Goal: Find specific page/section: Find specific page/section

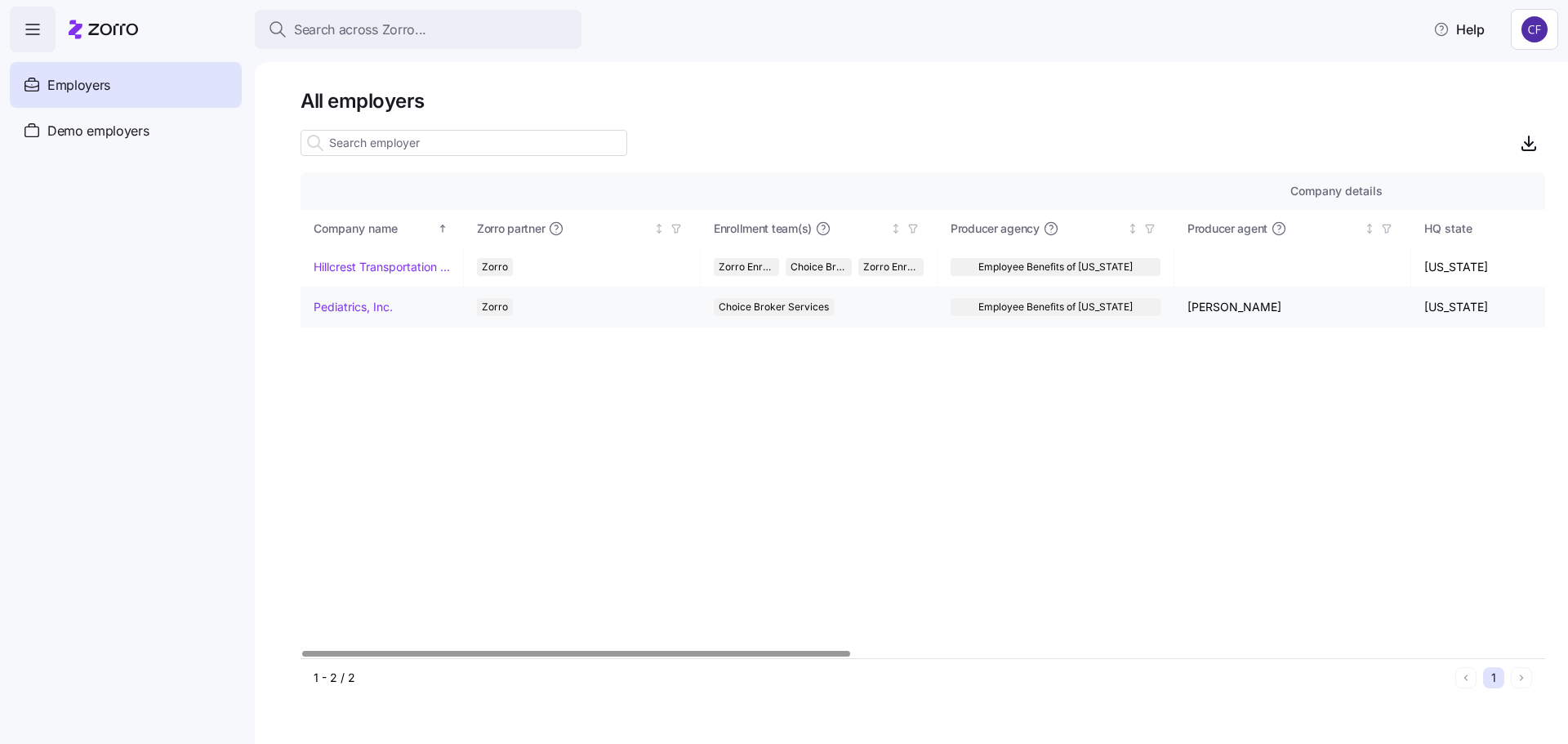
click at [340, 300] on link "Pediatrics, Inc." at bounding box center [353, 307] width 80 height 16
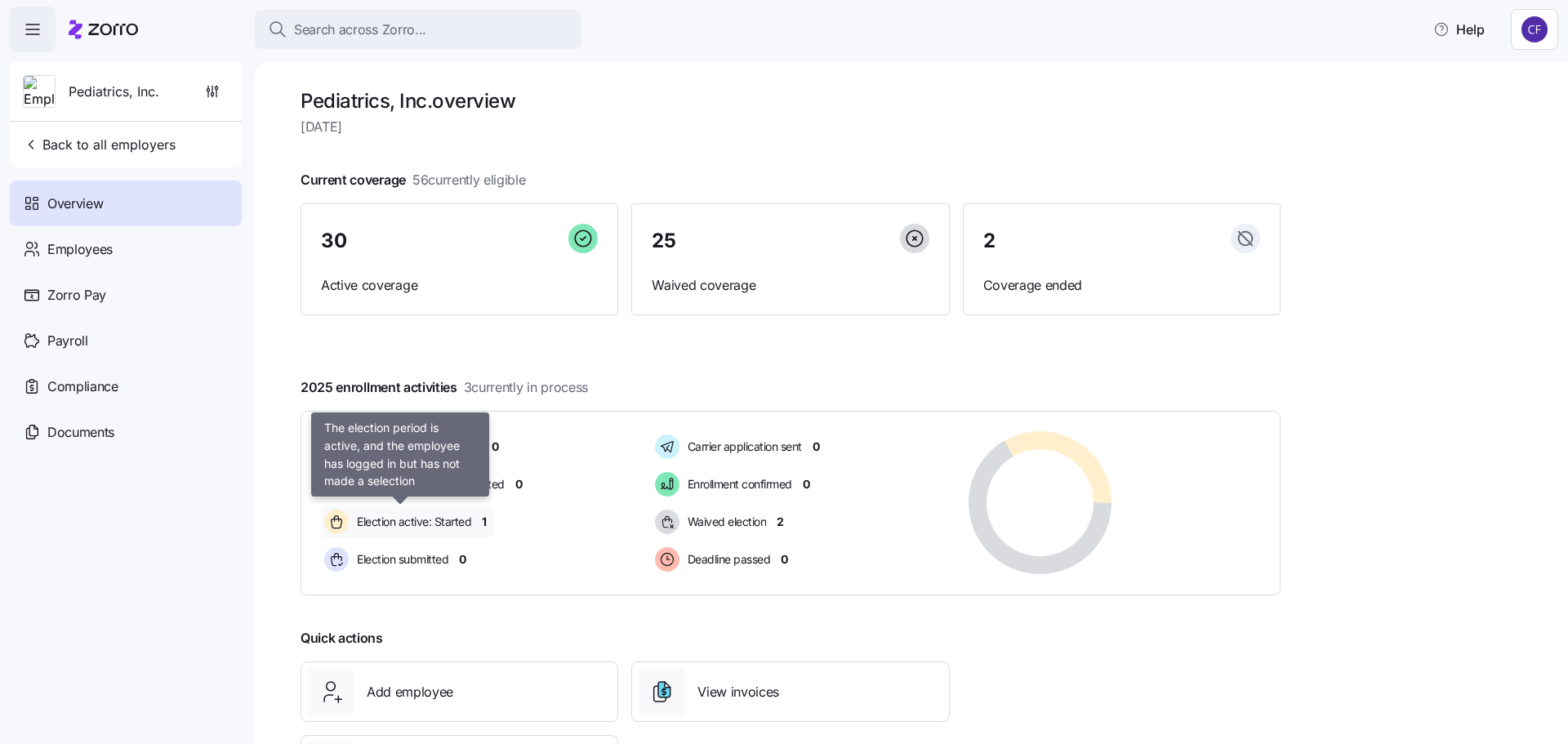
click at [405, 522] on span "Election active: Started" at bounding box center [411, 521] width 119 height 16
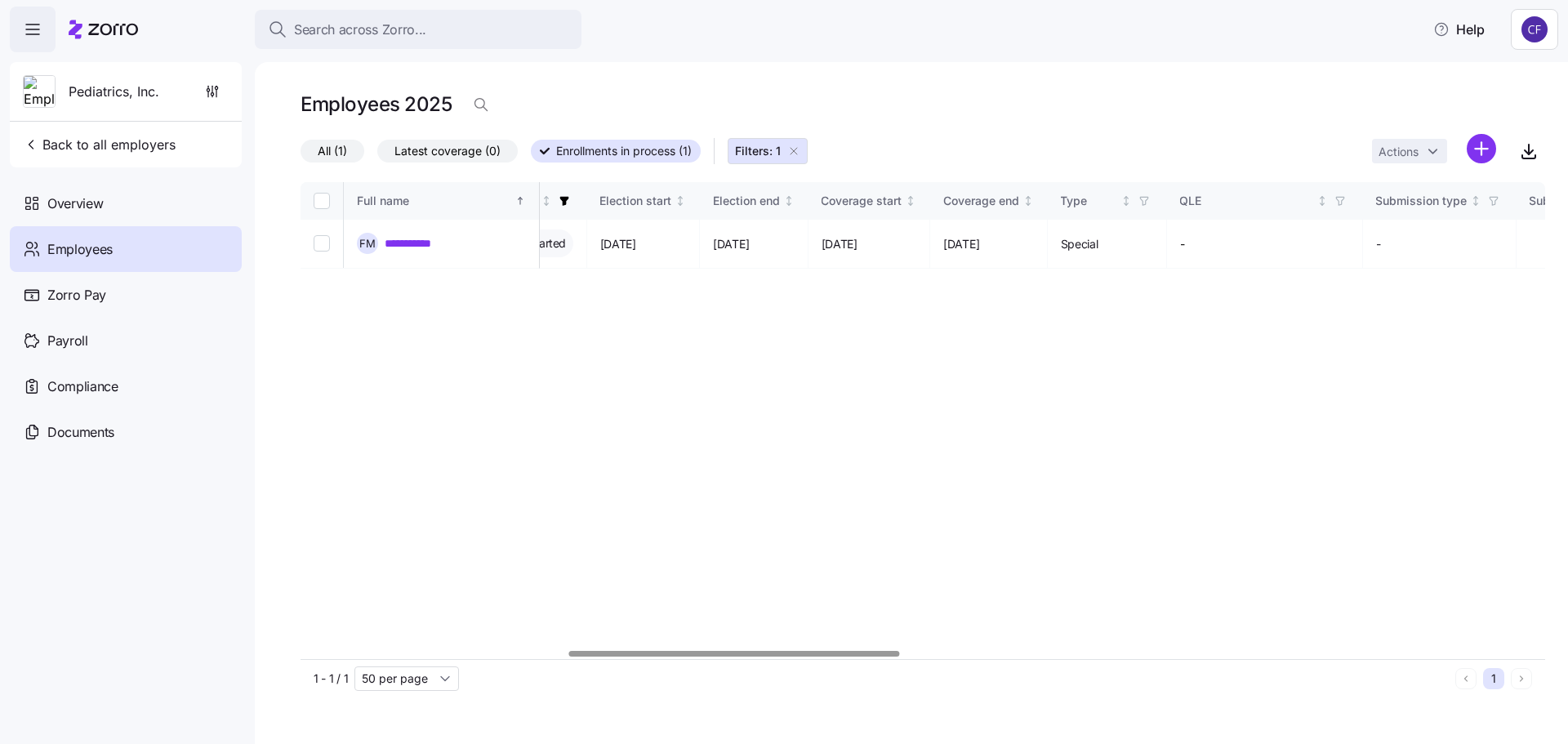
scroll to position [0, 798]
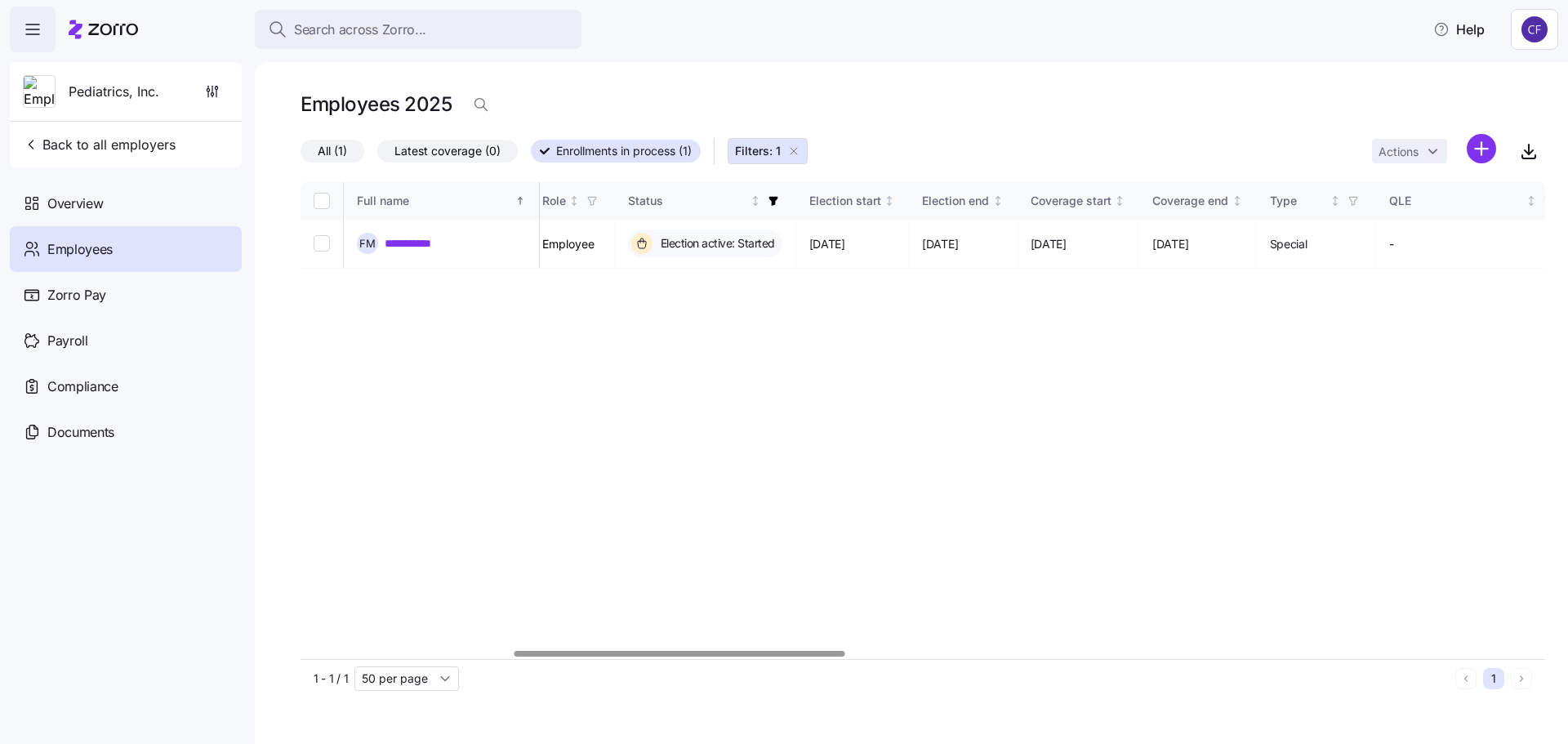
click at [805, 657] on div at bounding box center [679, 654] width 330 height 5
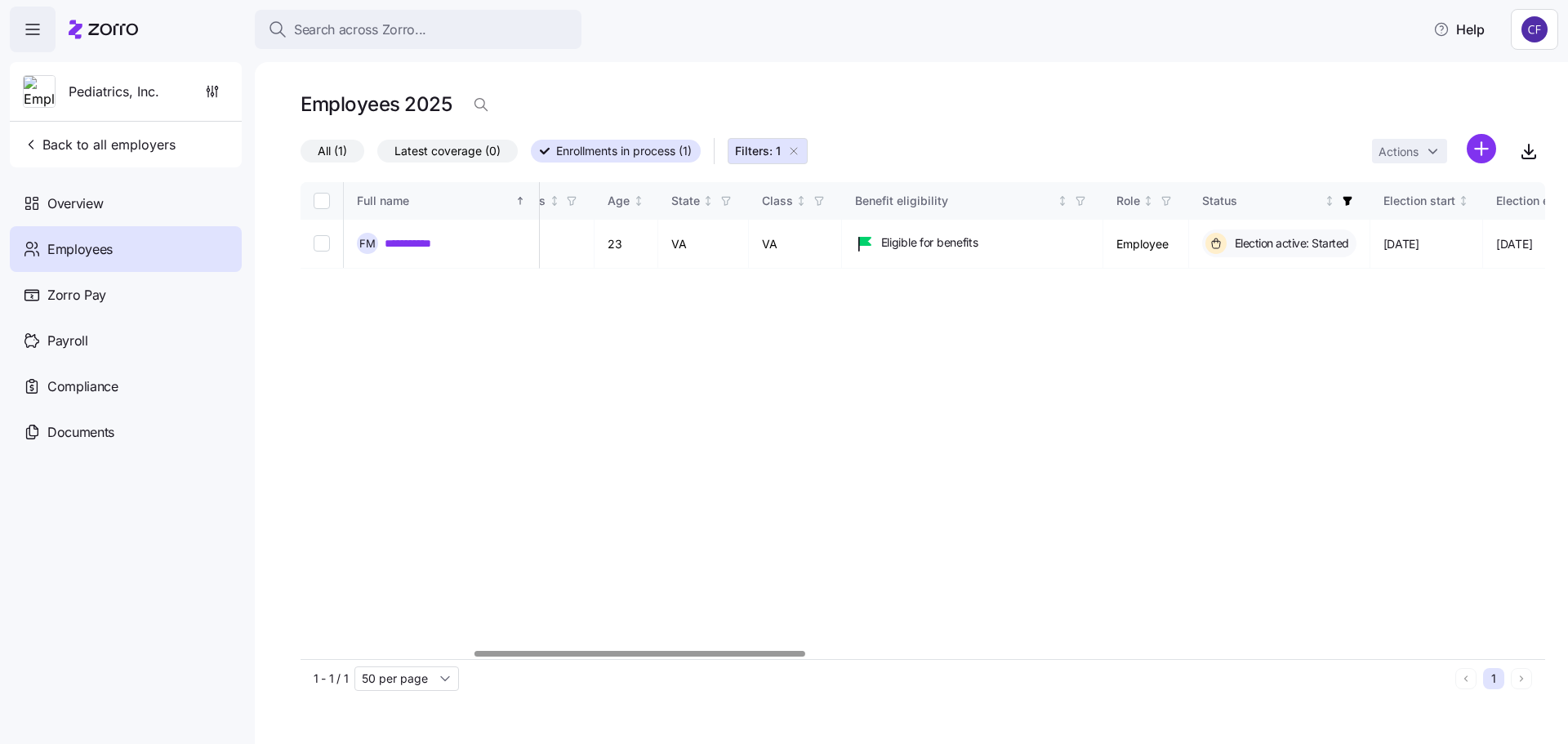
scroll to position [0, 0]
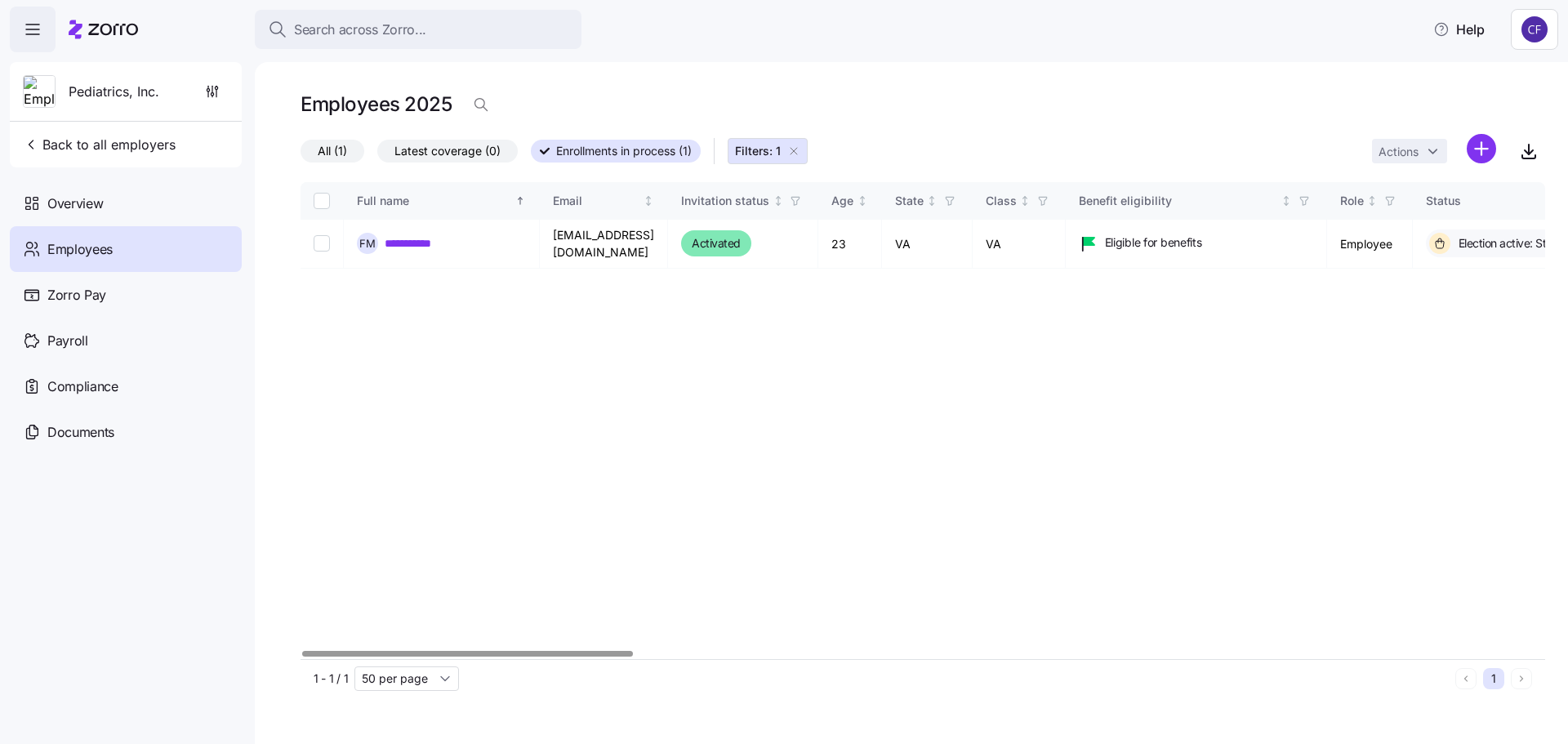
click at [438, 657] on div at bounding box center [467, 654] width 330 height 5
click at [62, 245] on span "Employees" at bounding box center [80, 249] width 65 height 20
click at [56, 205] on span "Overview" at bounding box center [75, 203] width 56 height 20
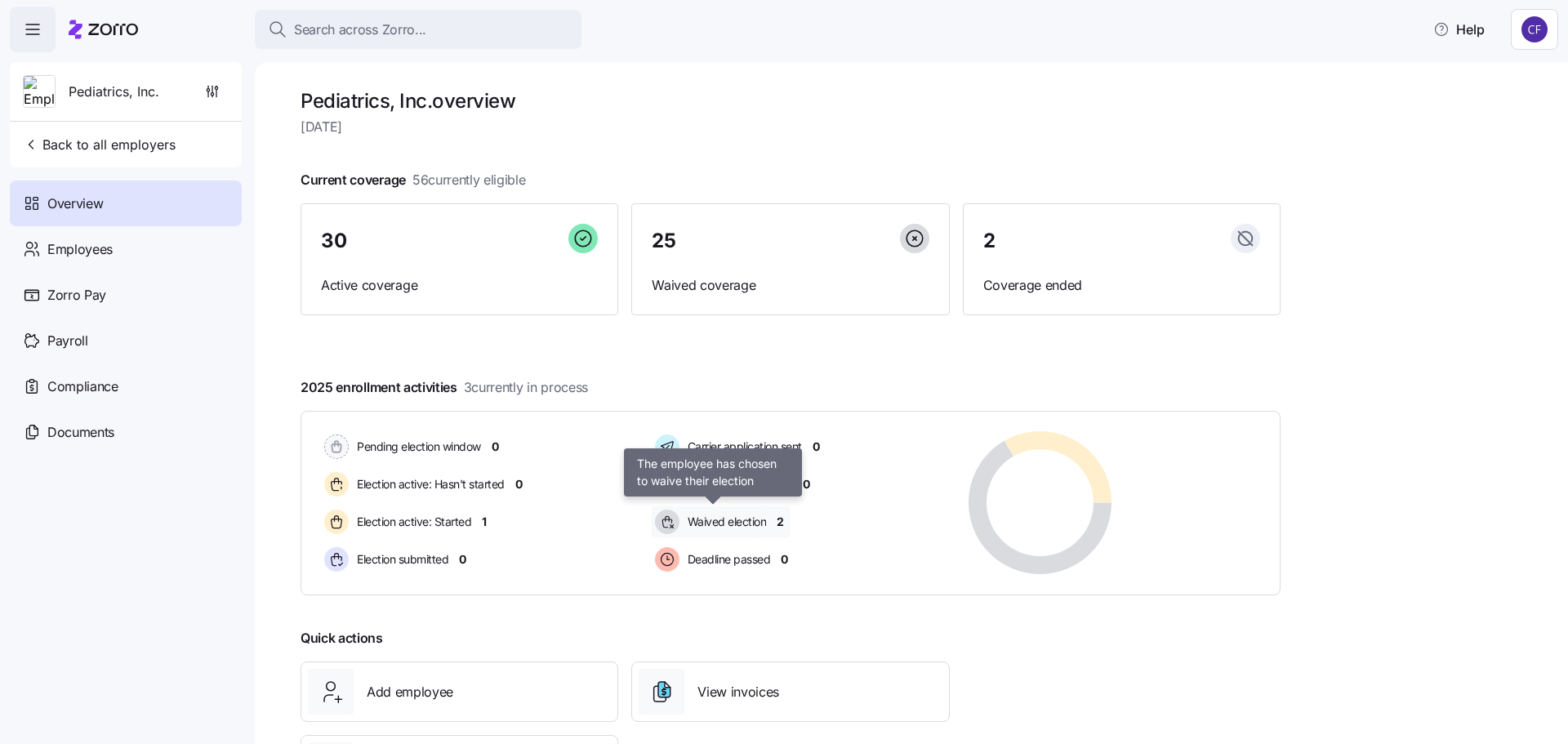
click at [734, 522] on span "Waived election" at bounding box center [724, 521] width 84 height 16
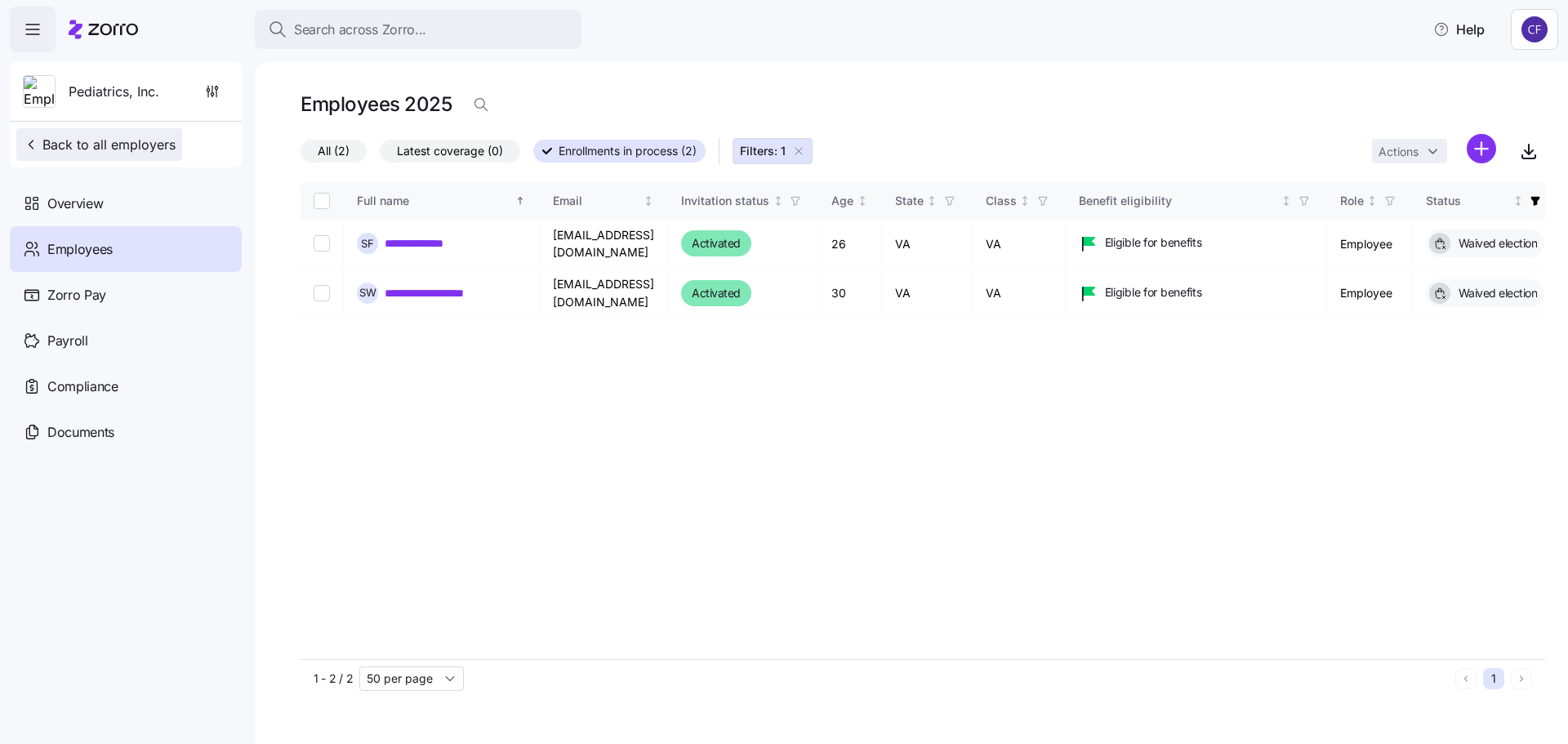
click at [91, 140] on span "Back to all employers" at bounding box center [99, 145] width 153 height 19
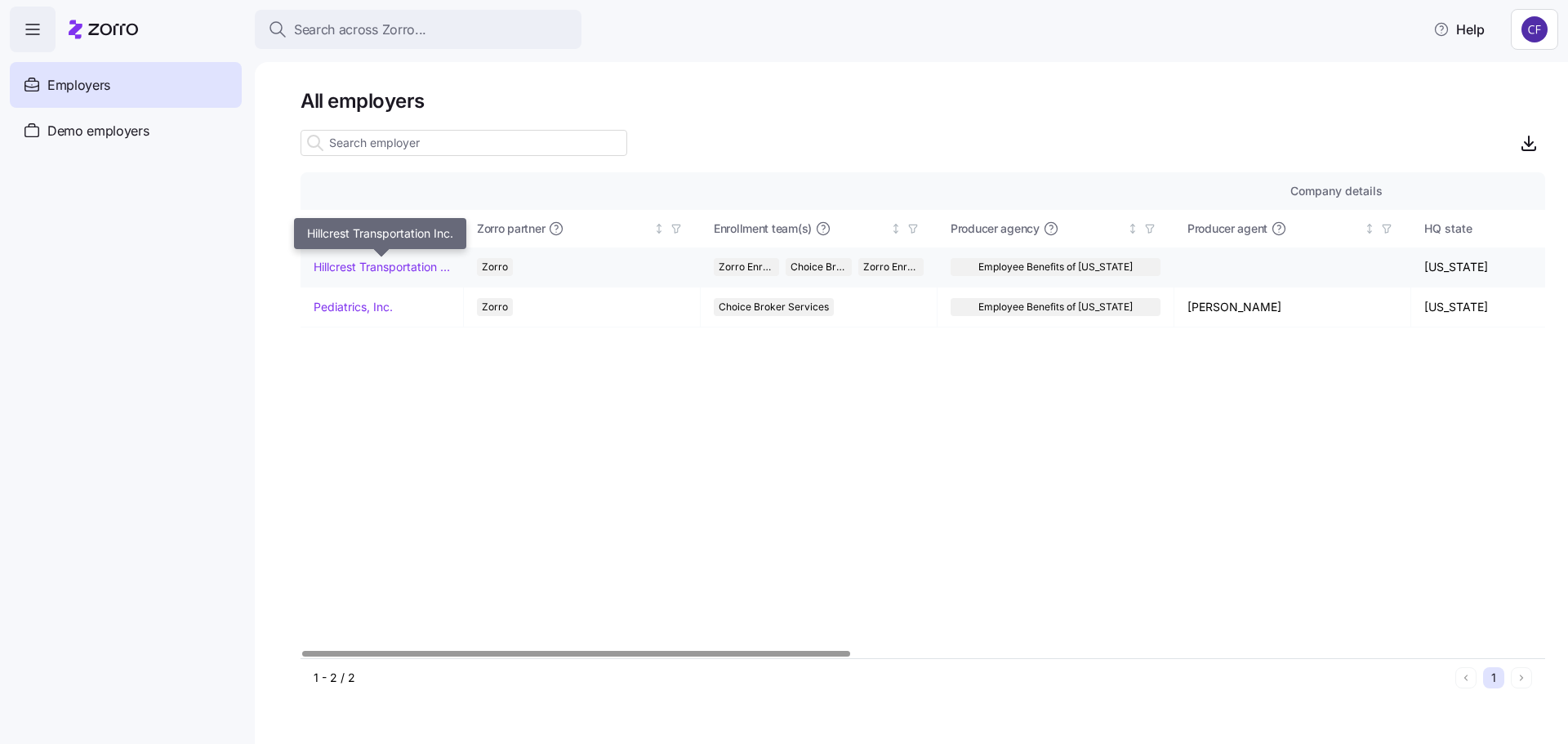
click at [351, 264] on link "Hillcrest Transportation Inc." at bounding box center [382, 267] width 136 height 16
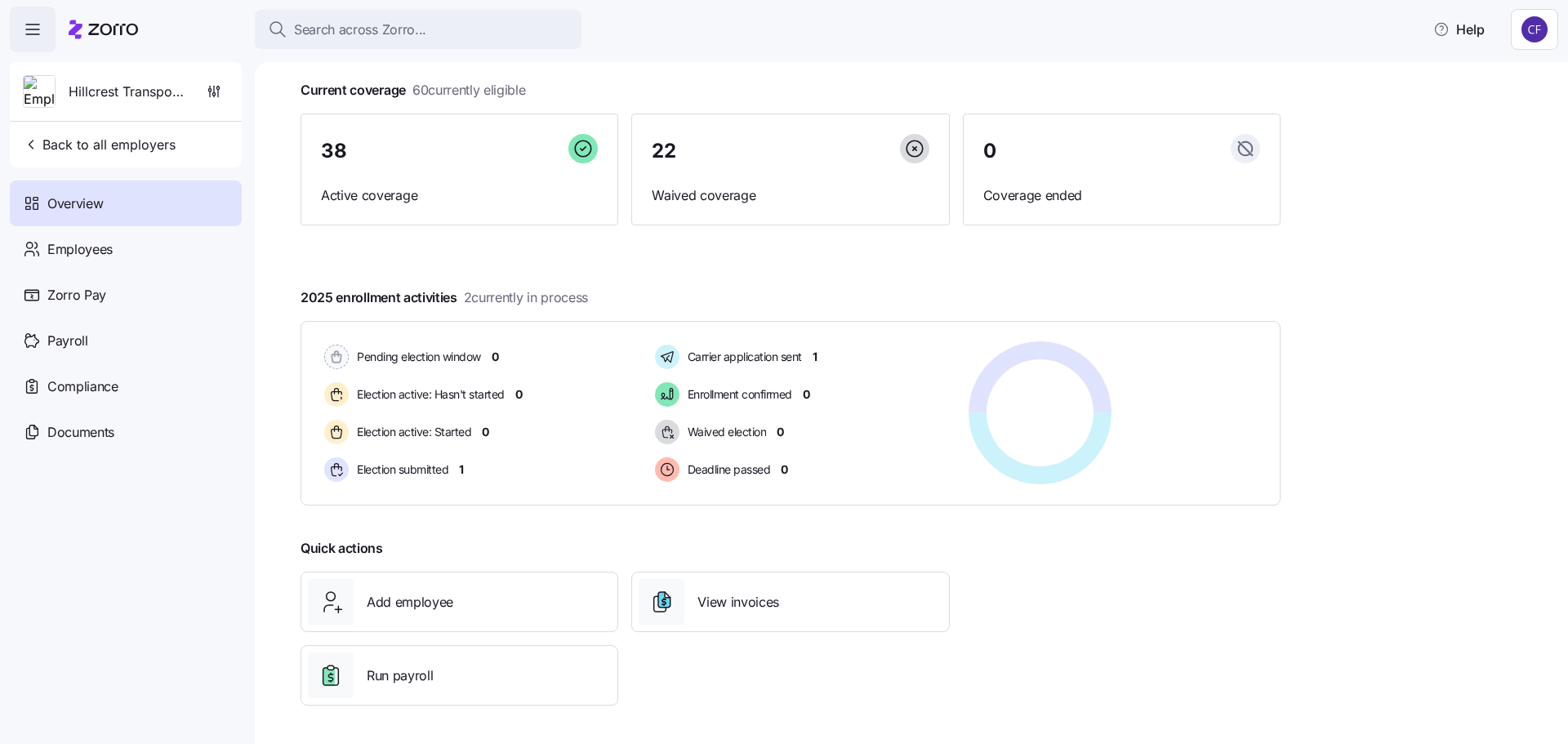
scroll to position [91, 0]
click at [437, 467] on span "Election submitted" at bounding box center [399, 468] width 96 height 16
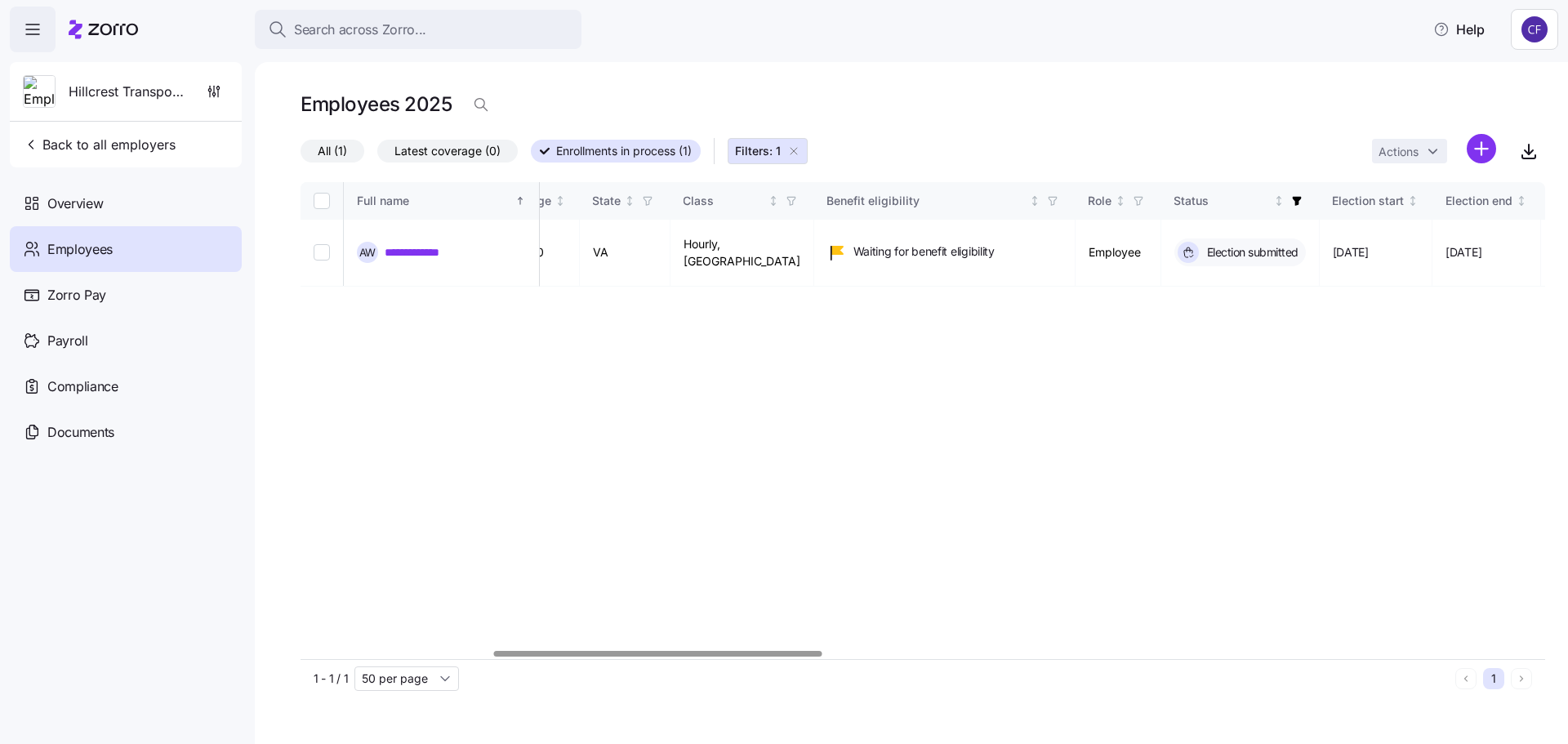
scroll to position [0, 212]
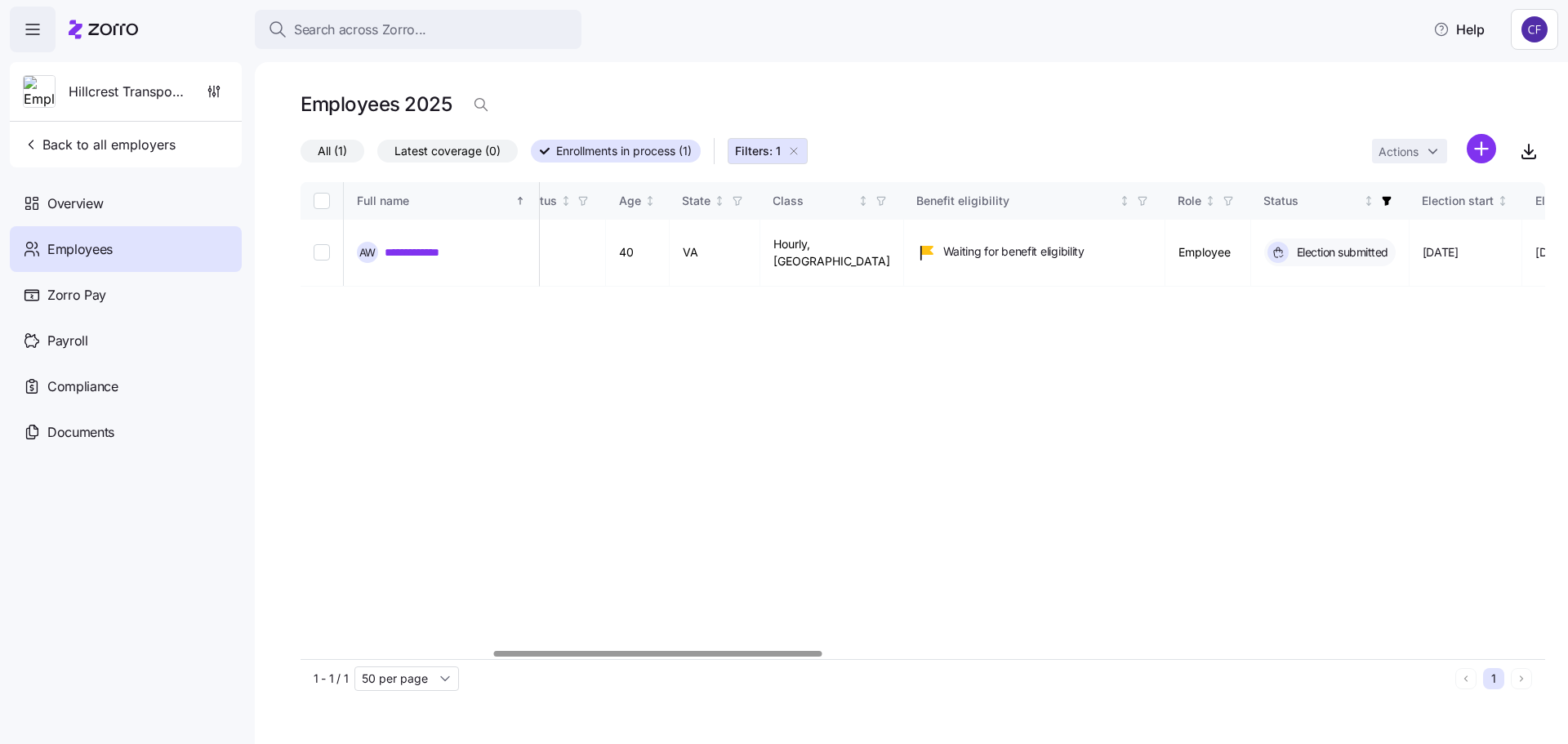
click at [662, 657] on div at bounding box center [658, 654] width 329 height 5
click at [87, 210] on span "Overview" at bounding box center [75, 203] width 56 height 20
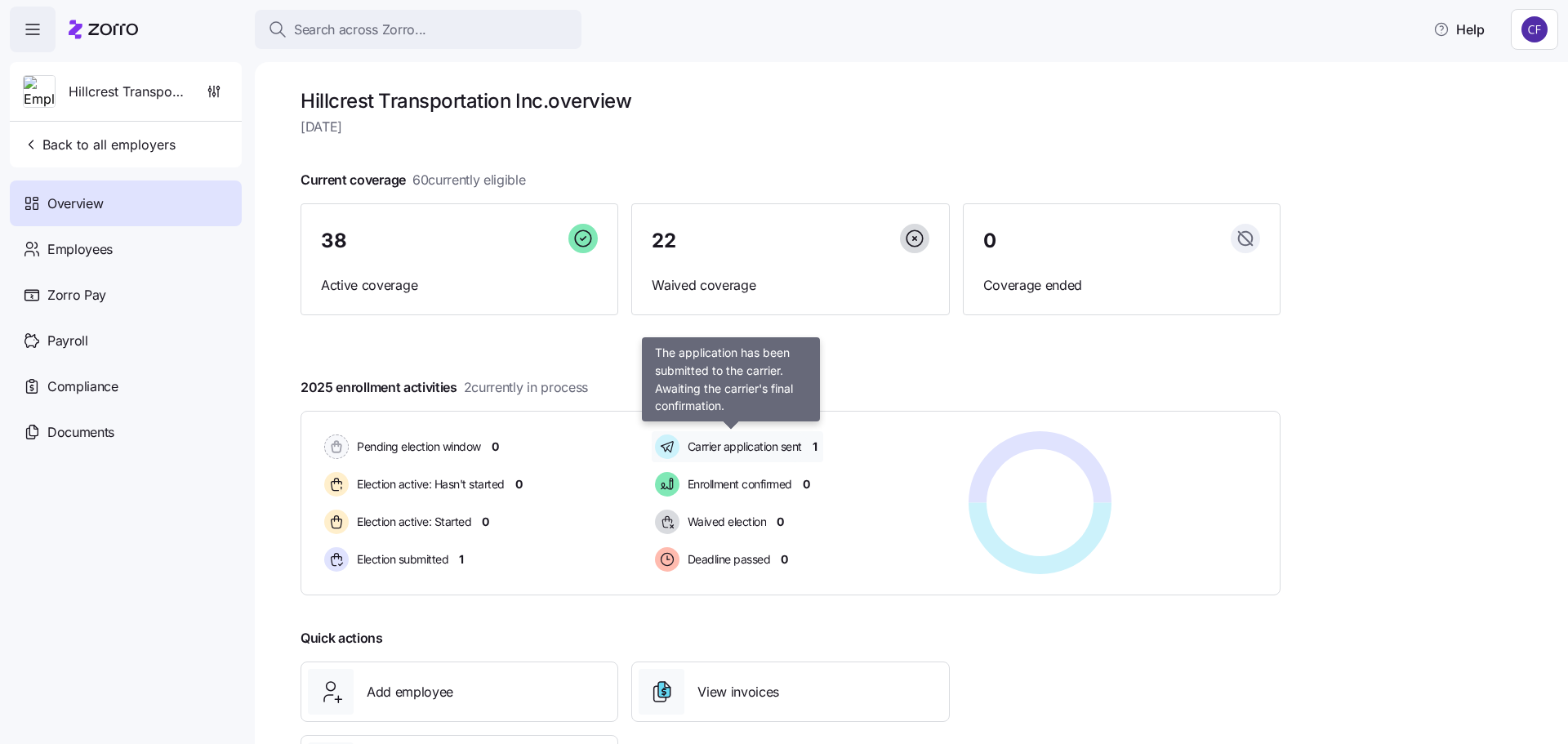
click at [793, 447] on span "Carrier application sent" at bounding box center [742, 446] width 119 height 16
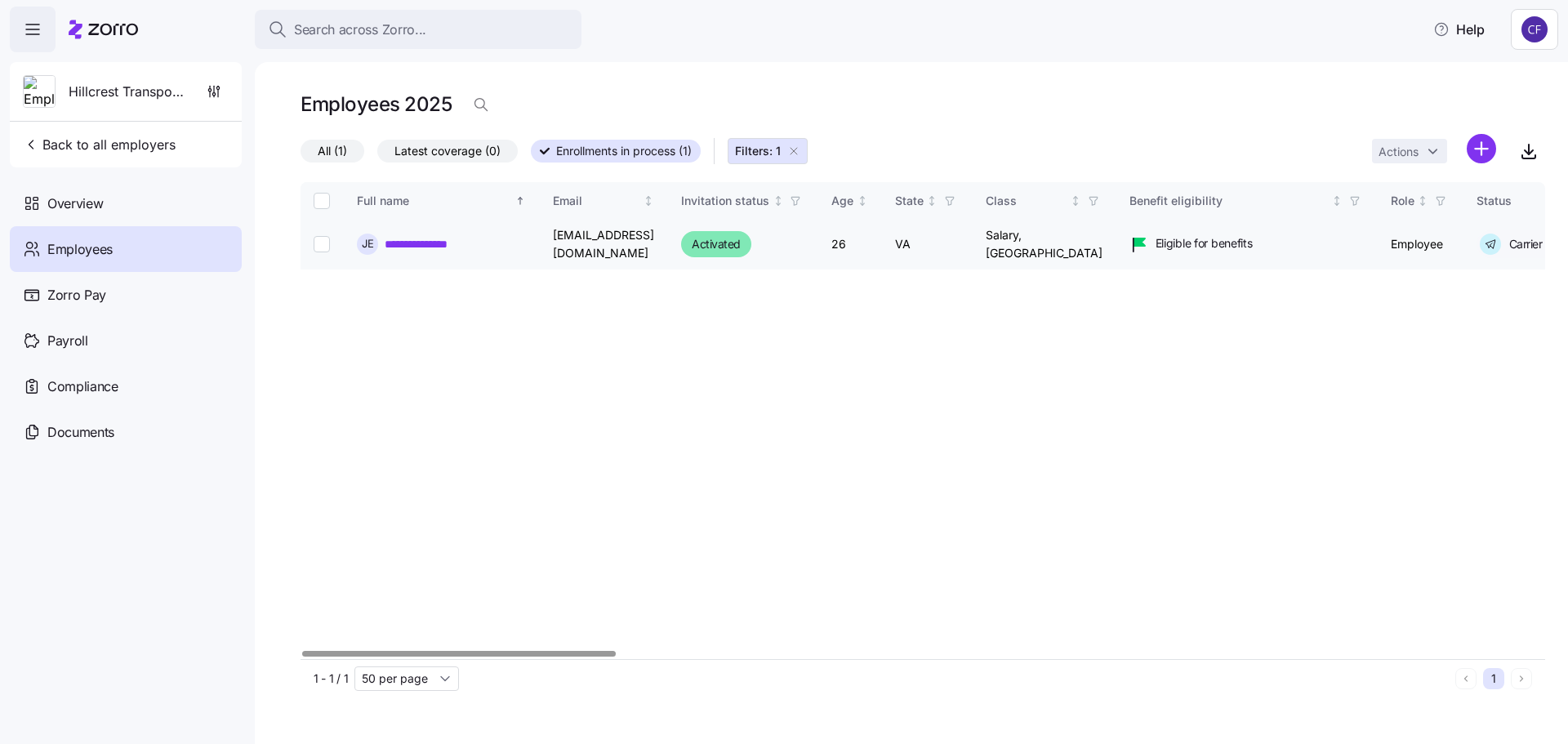
click at [409, 253] on div "**********" at bounding box center [441, 244] width 169 height 21
click at [409, 249] on link "**********" at bounding box center [431, 244] width 95 height 16
